Goal: Task Accomplishment & Management: Complete application form

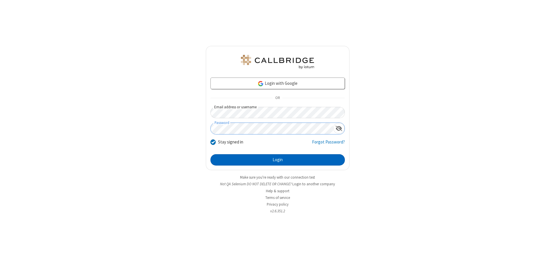
click at [278, 160] on button "Login" at bounding box center [278, 160] width 134 height 12
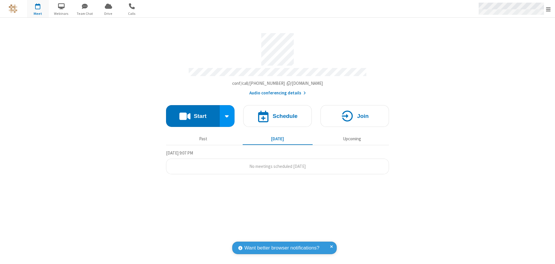
click at [549, 9] on span "Open menu" at bounding box center [548, 9] width 5 height 6
click at [38, 9] on span "button" at bounding box center [38, 6] width 22 height 10
click at [278, 114] on h4 "Schedule" at bounding box center [285, 116] width 25 height 6
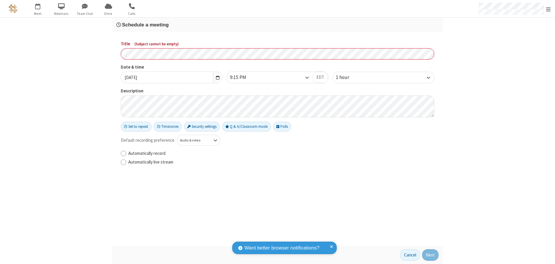
click at [278, 25] on h3 "Schedule a meeting" at bounding box center [277, 25] width 322 height 6
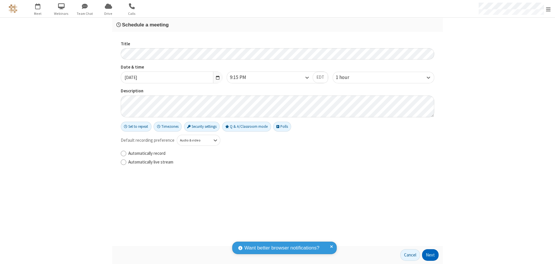
click at [431, 255] on button "Next" at bounding box center [430, 255] width 17 height 12
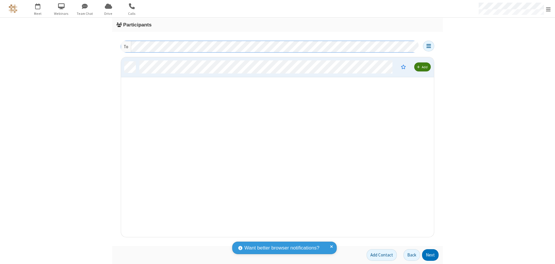
scroll to position [175, 309]
click at [431, 255] on button "Next" at bounding box center [430, 255] width 17 height 12
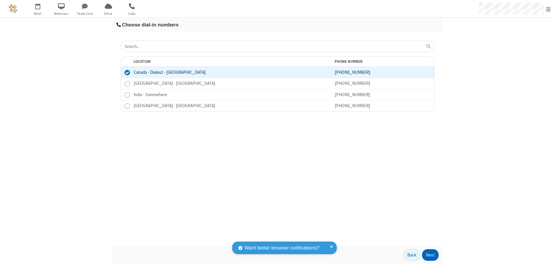
click at [431, 255] on button "Next" at bounding box center [430, 255] width 17 height 12
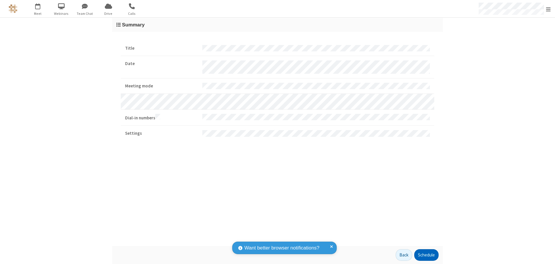
click at [426, 255] on button "Schedule" at bounding box center [426, 255] width 24 height 12
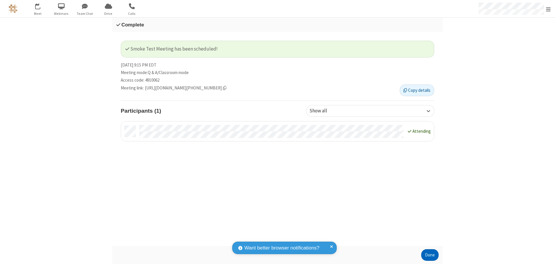
click at [430, 255] on button "Done" at bounding box center [429, 255] width 17 height 12
